Goal: Task Accomplishment & Management: Use online tool/utility

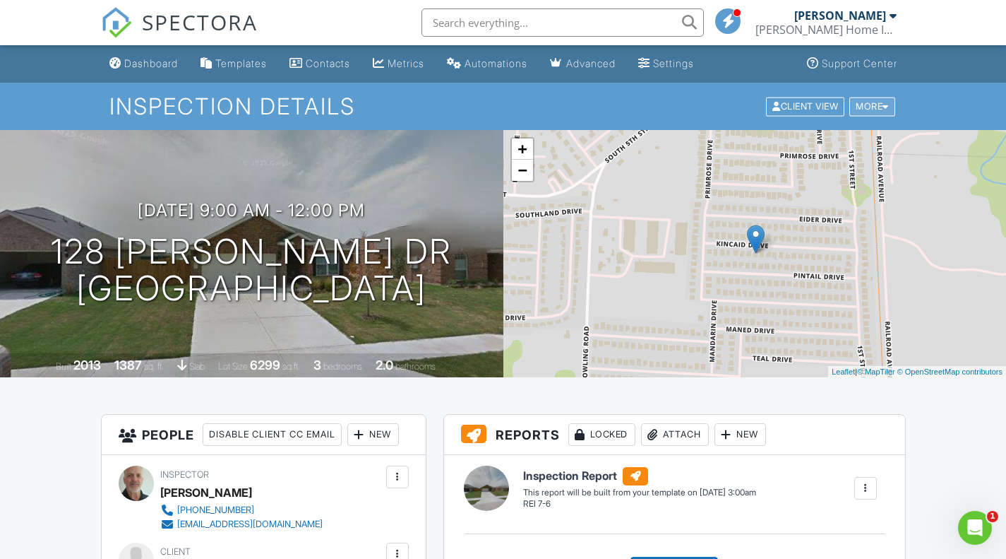
click at [876, 107] on div "More" at bounding box center [872, 106] width 46 height 19
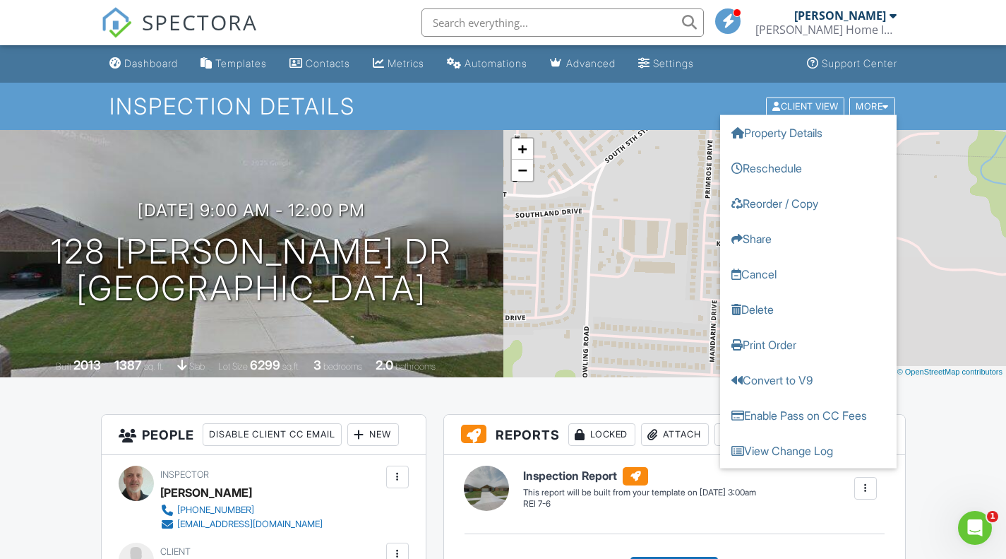
click at [978, 37] on nav "SPECTORA David Fulfer Fulfer Home Inspections Role: Inspector Dashboard New Ins…" at bounding box center [503, 22] width 1006 height 45
